Goal: Book appointment/travel/reservation

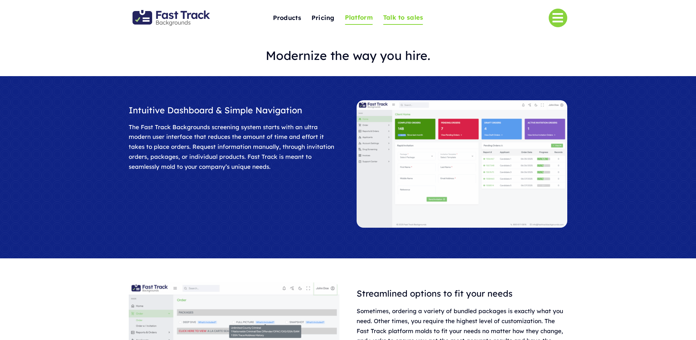
click at [404, 19] on span "Talk to sales" at bounding box center [403, 17] width 40 height 11
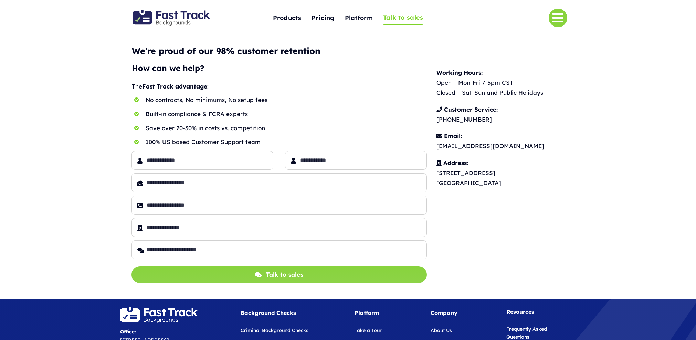
scroll to position [2, 0]
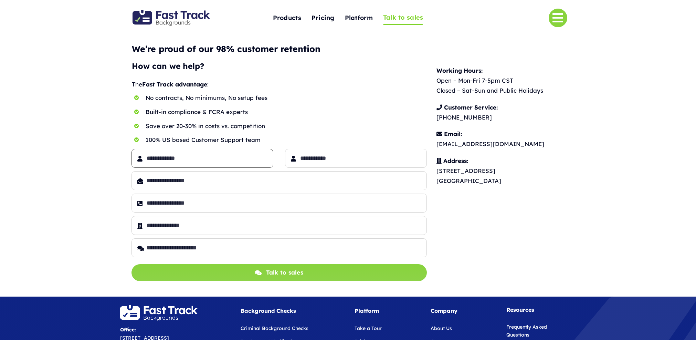
click at [188, 163] on input "text" at bounding box center [202, 158] width 142 height 19
click at [163, 18] on img "Fast Track Backgrounds Logo" at bounding box center [170, 18] width 77 height 16
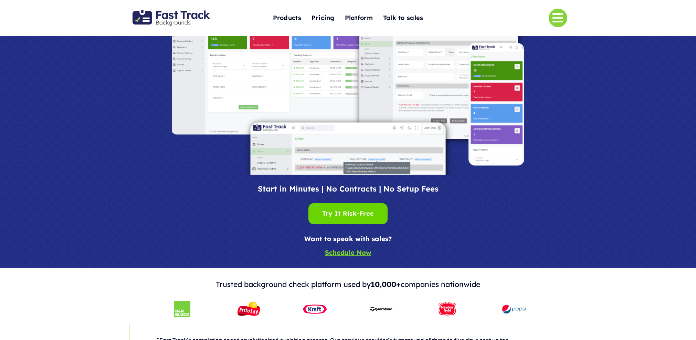
scroll to position [71, 0]
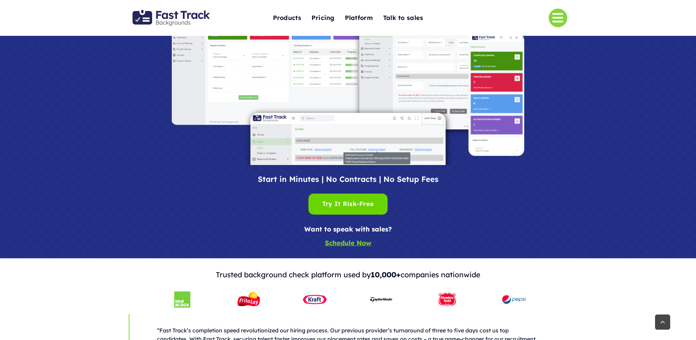
click at [346, 243] on u "Schedule Now" at bounding box center [348, 242] width 46 height 8
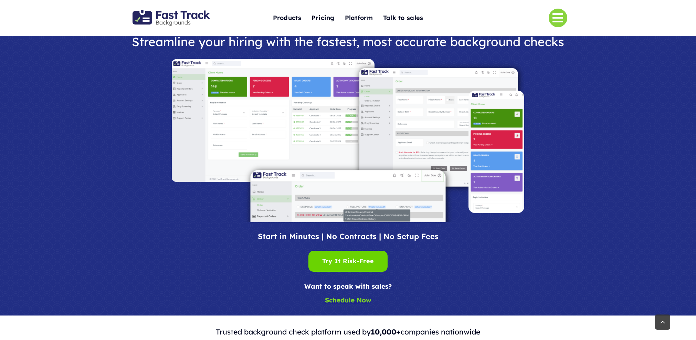
scroll to position [0, 0]
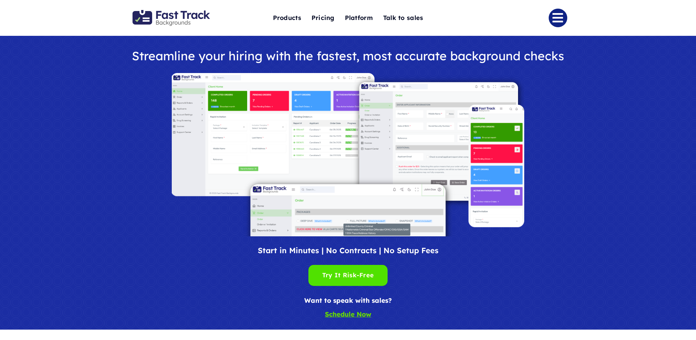
click at [556, 21] on link "Link to #" at bounding box center [558, 18] width 19 height 19
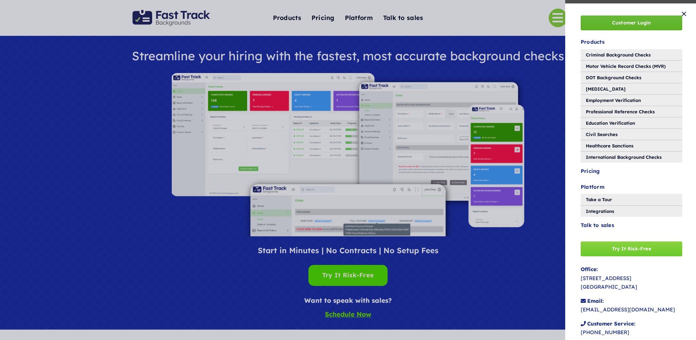
click at [621, 22] on span "Customer Login" at bounding box center [631, 23] width 39 height 6
